Goal: Task Accomplishment & Management: Use online tool/utility

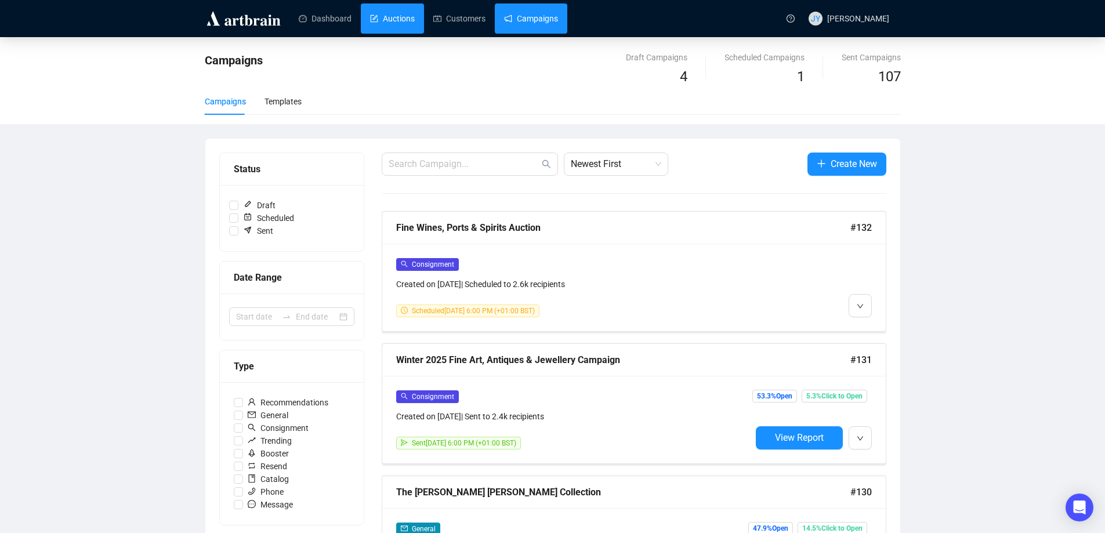
click at [399, 19] on link "Auctions" at bounding box center [392, 18] width 45 height 30
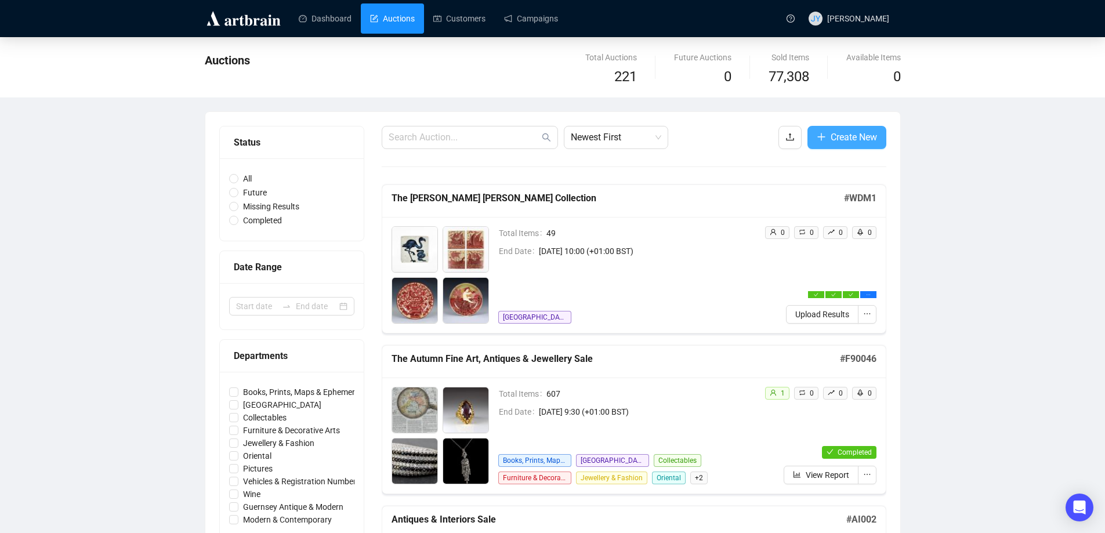
click at [845, 145] on button "Create New" at bounding box center [846, 137] width 79 height 23
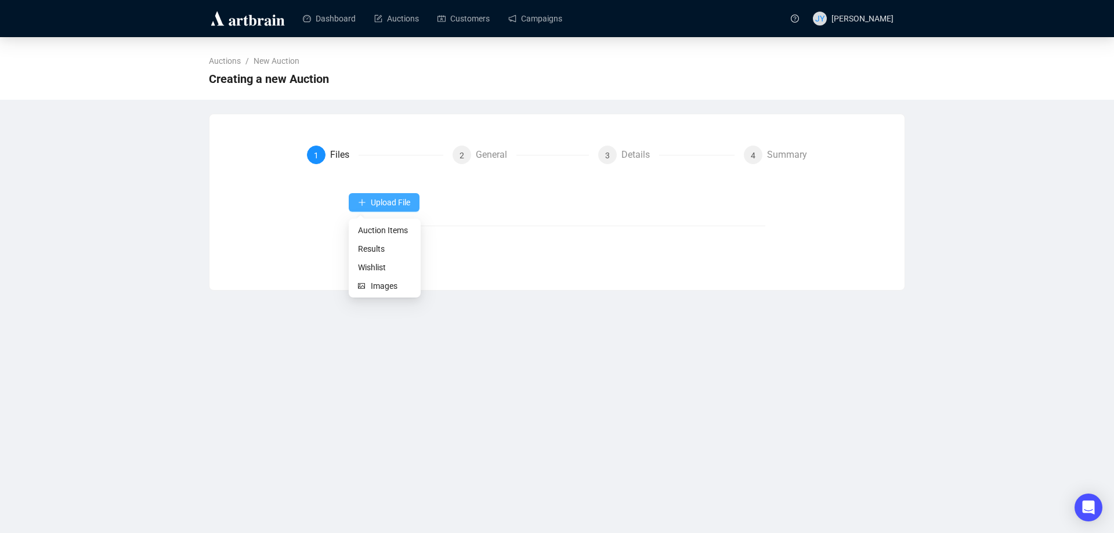
click at [376, 199] on span "Upload File" at bounding box center [390, 202] width 39 height 9
click at [376, 224] on span "Auction Items" at bounding box center [384, 230] width 53 height 13
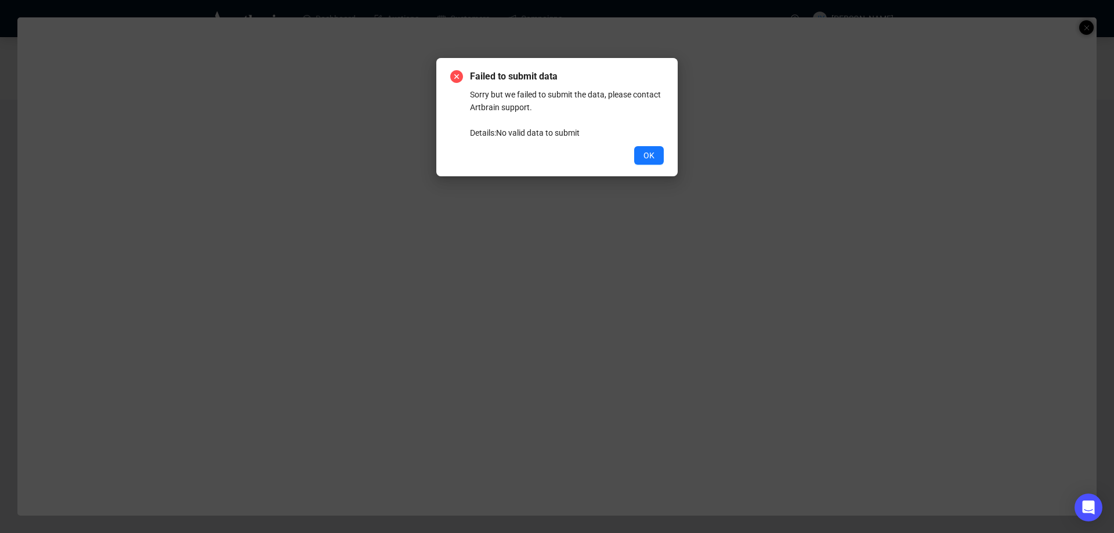
click at [648, 154] on span "OK" at bounding box center [648, 155] width 11 height 13
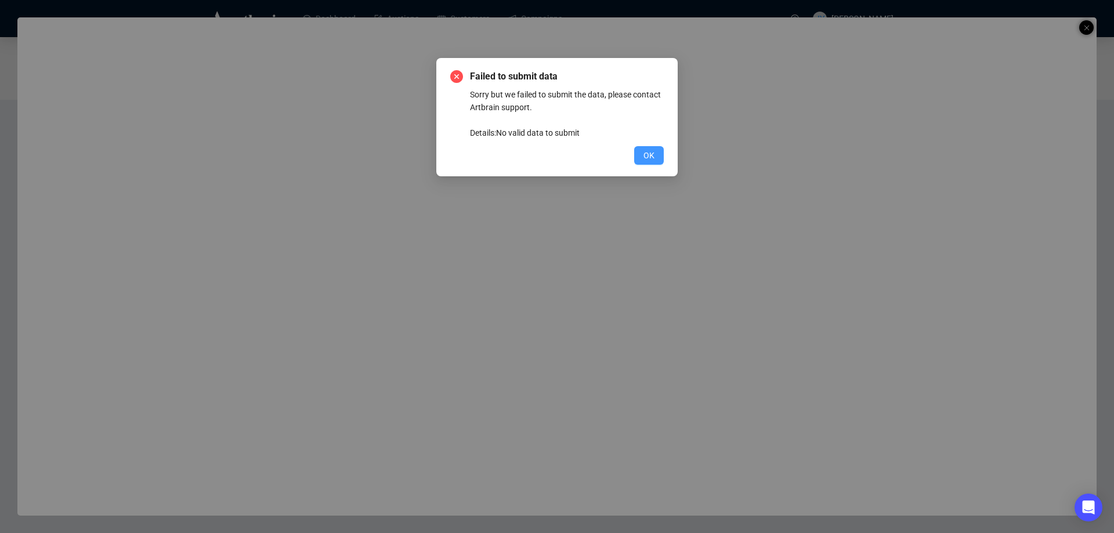
click at [648, 154] on span "OK" at bounding box center [648, 155] width 11 height 13
click at [642, 152] on button "OK" at bounding box center [649, 155] width 30 height 19
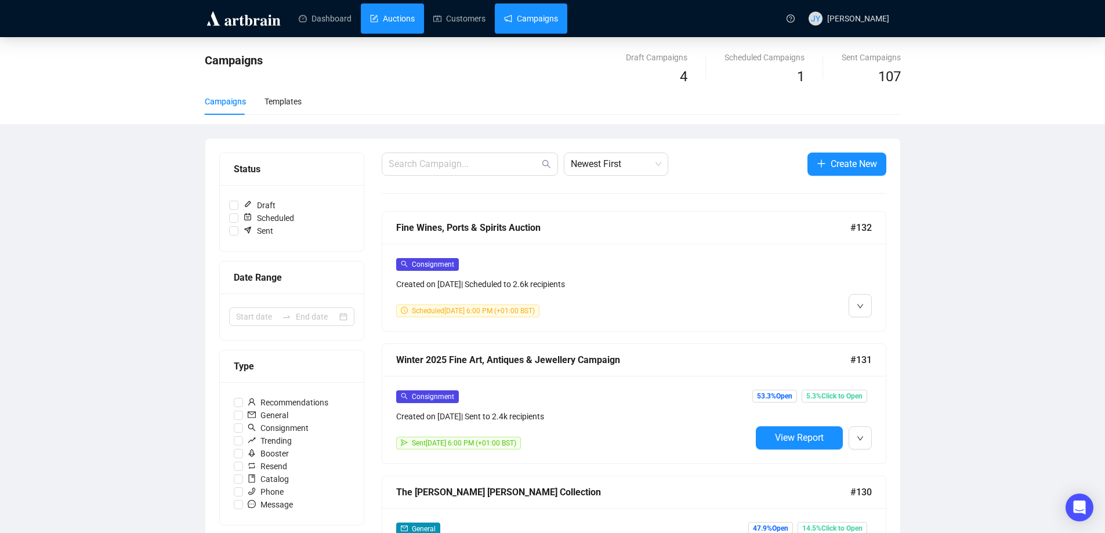
click at [378, 16] on link "Auctions" at bounding box center [392, 18] width 45 height 30
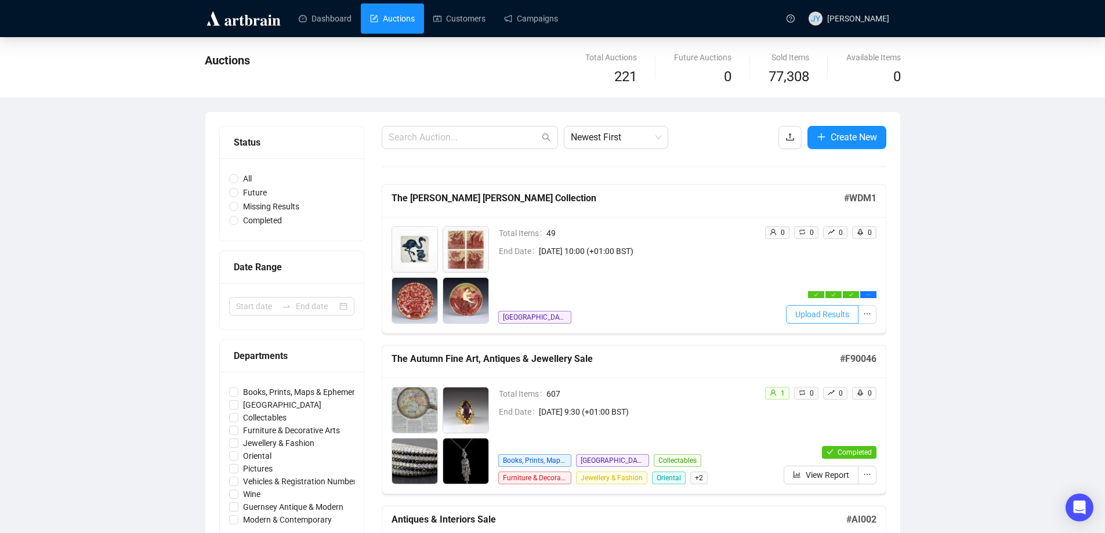
click at [834, 310] on span "Upload Results" at bounding box center [822, 314] width 54 height 13
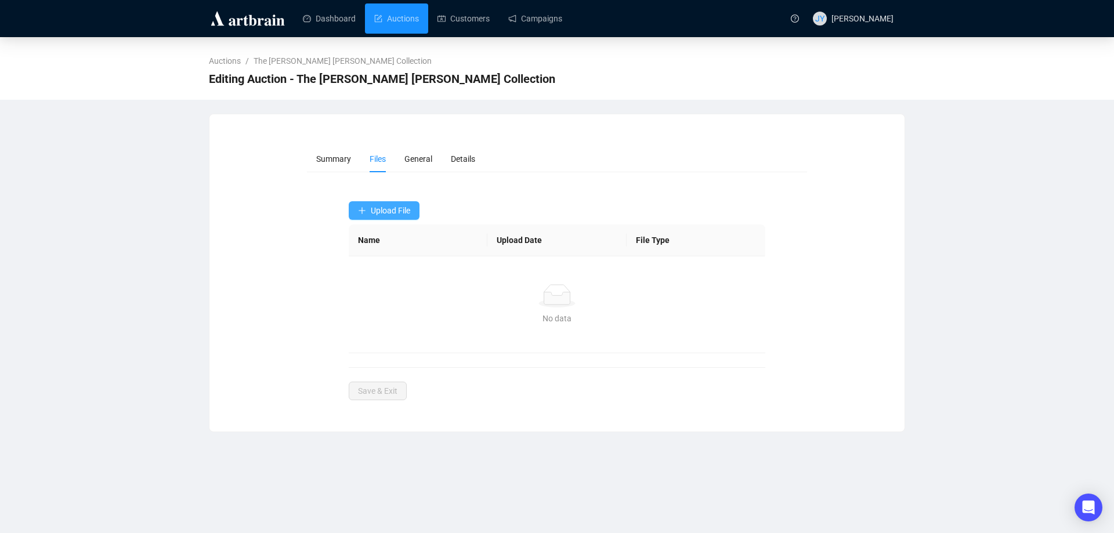
click at [397, 208] on span "Upload File" at bounding box center [390, 210] width 39 height 9
click at [386, 260] on span "Results" at bounding box center [384, 257] width 53 height 13
click at [377, 206] on span "Upload File" at bounding box center [390, 210] width 39 height 9
click at [367, 256] on span "Results" at bounding box center [384, 257] width 53 height 13
